Goal: Navigation & Orientation: Go to known website

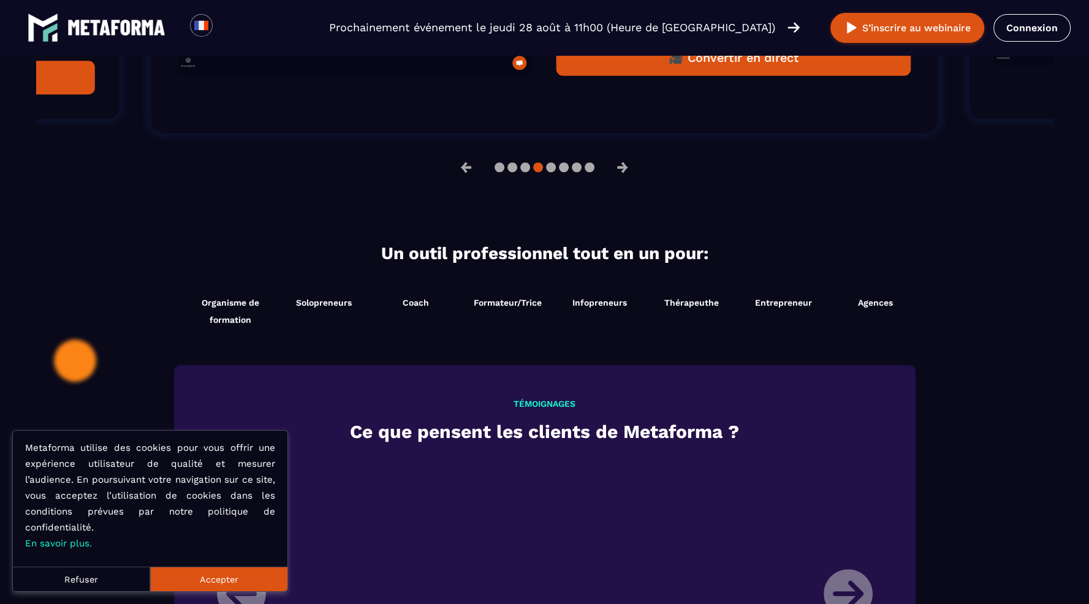
scroll to position [981, 0]
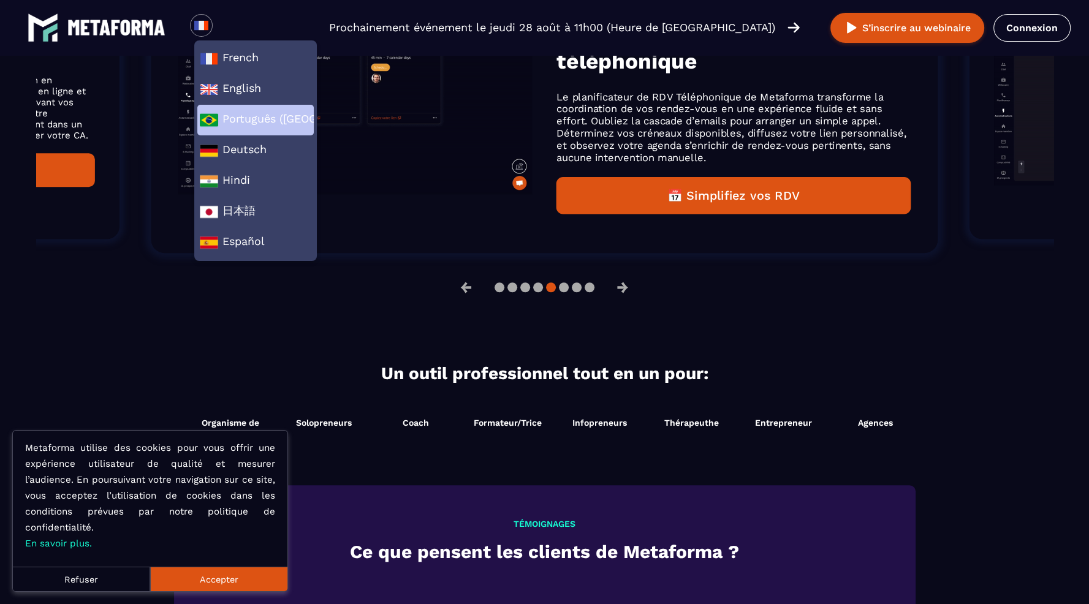
click at [272, 123] on span "Português (Brasil)" at bounding box center [256, 120] width 112 height 18
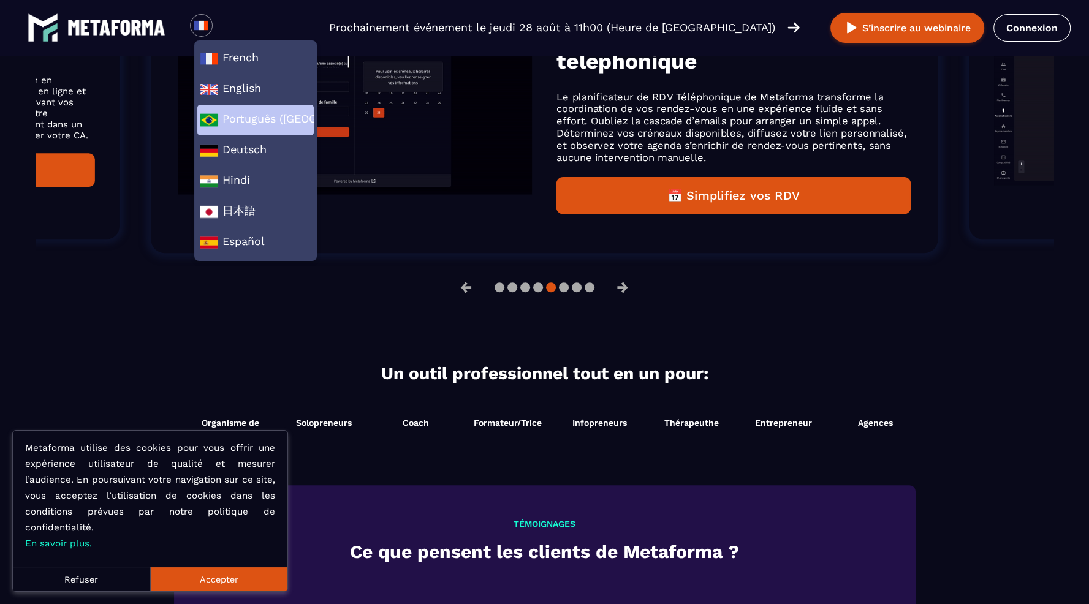
scroll to position [966, 0]
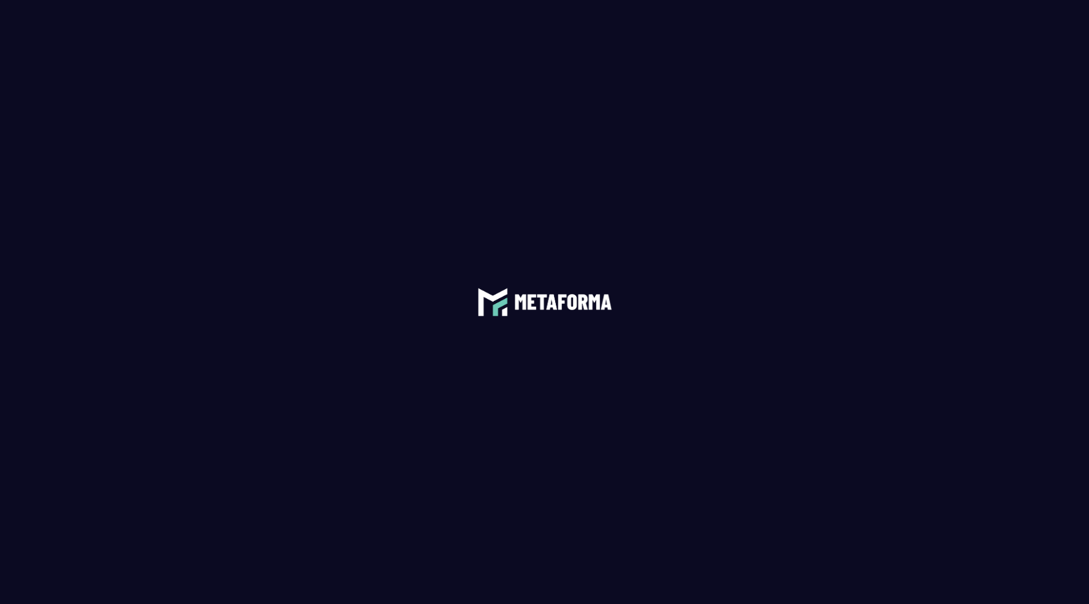
scroll to position [1319, 0]
